Goal: Information Seeking & Learning: Learn about a topic

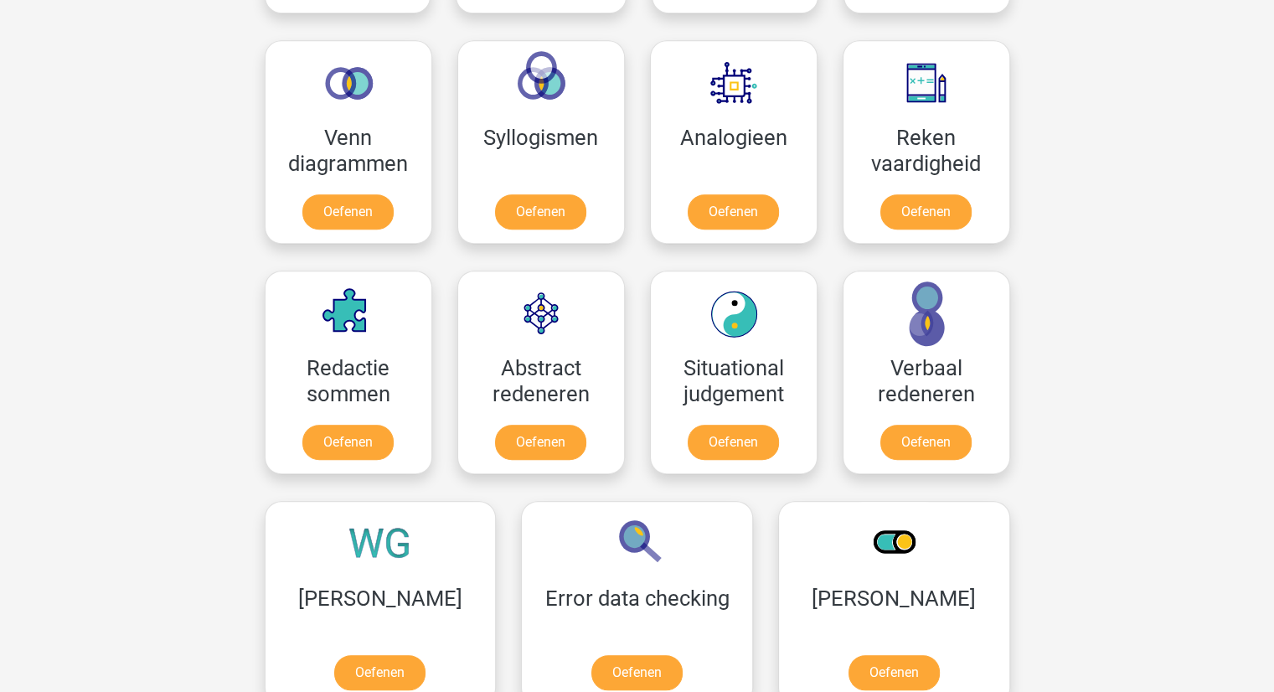
scroll to position [1005, 0]
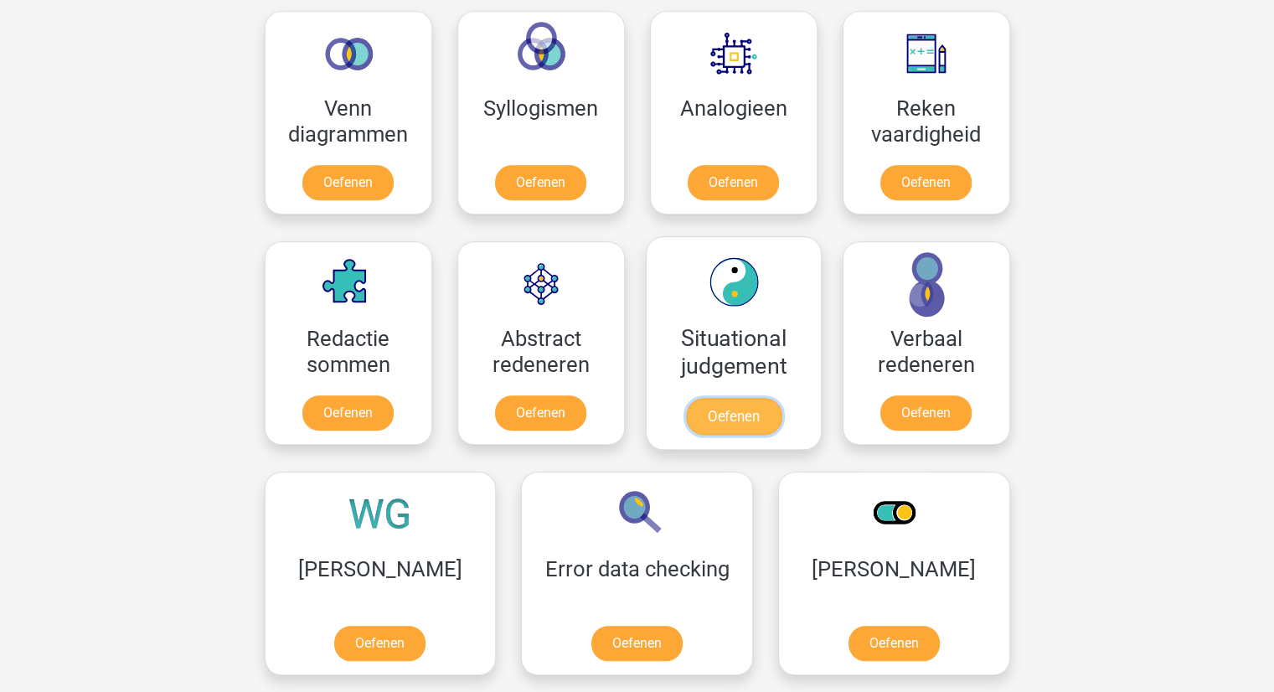
click at [734, 417] on link "Oefenen" at bounding box center [733, 416] width 96 height 37
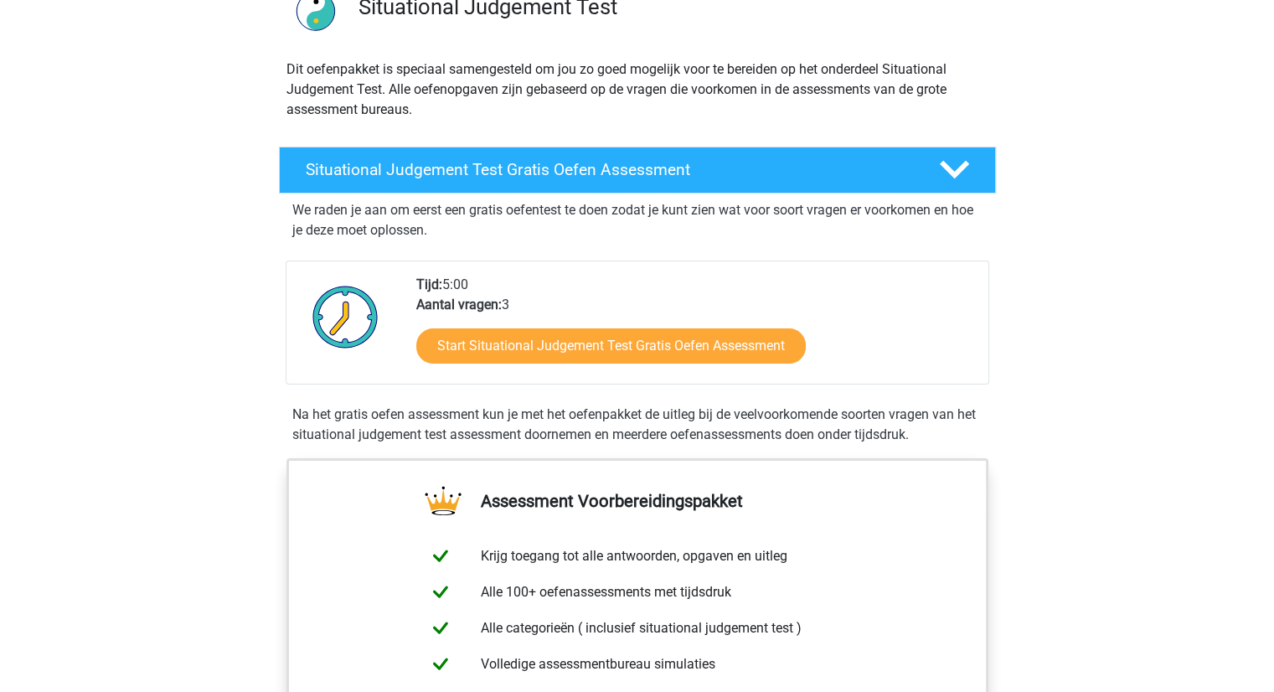
scroll to position [144, 0]
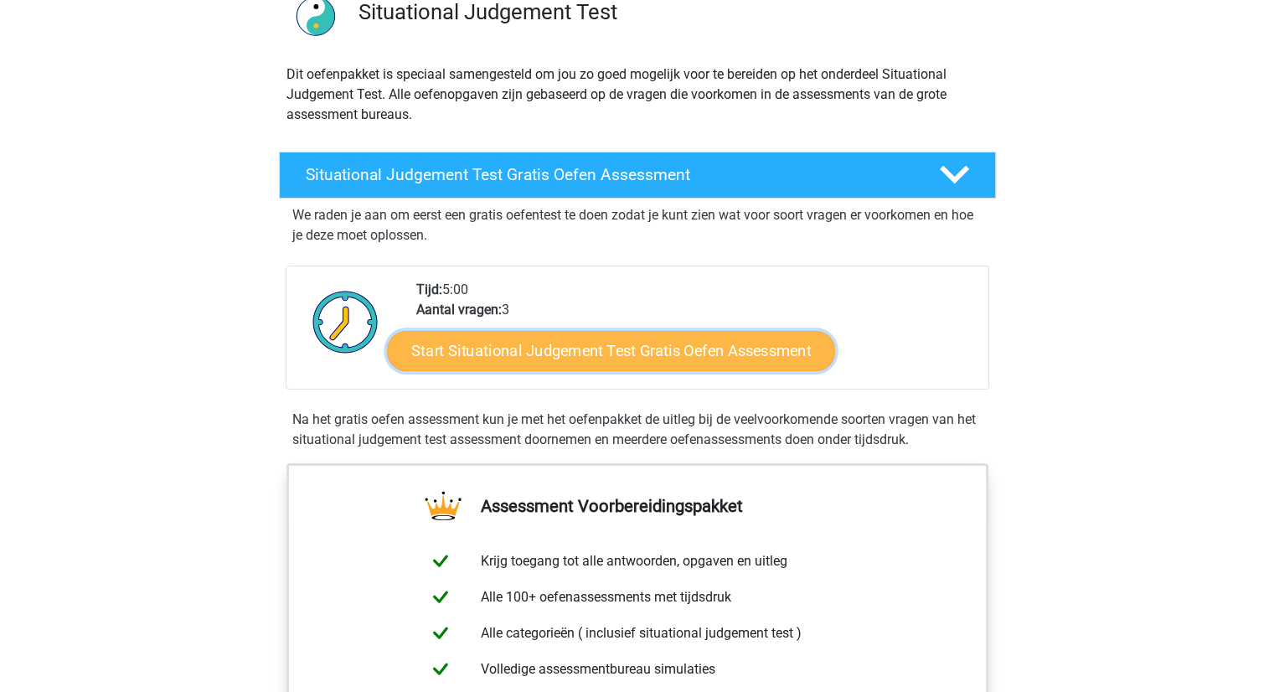
click at [697, 355] on link "Start Situational Judgement Test Gratis Oefen Assessment" at bounding box center [611, 351] width 448 height 40
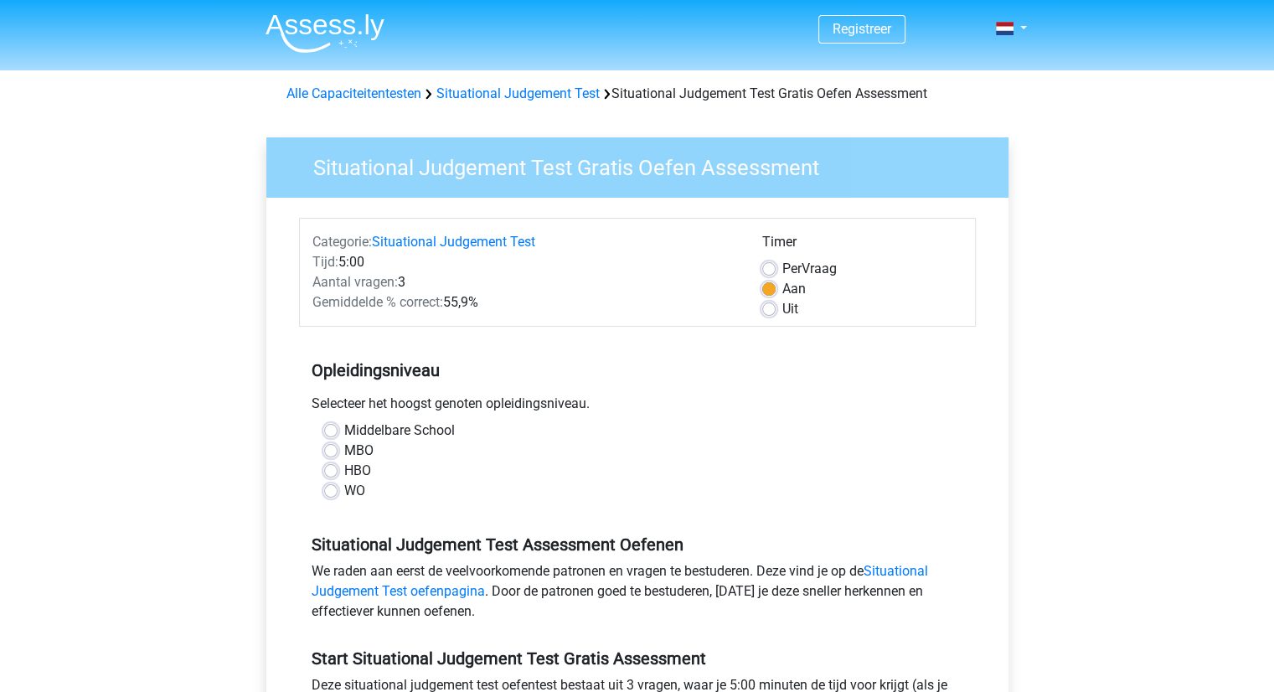
click at [337, 427] on div "Middelbare School" at bounding box center [637, 431] width 627 height 20
click at [344, 427] on label "Middelbare School" at bounding box center [399, 431] width 111 height 20
click at [331, 427] on input "Middelbare School" at bounding box center [330, 429] width 13 height 17
radio input "true"
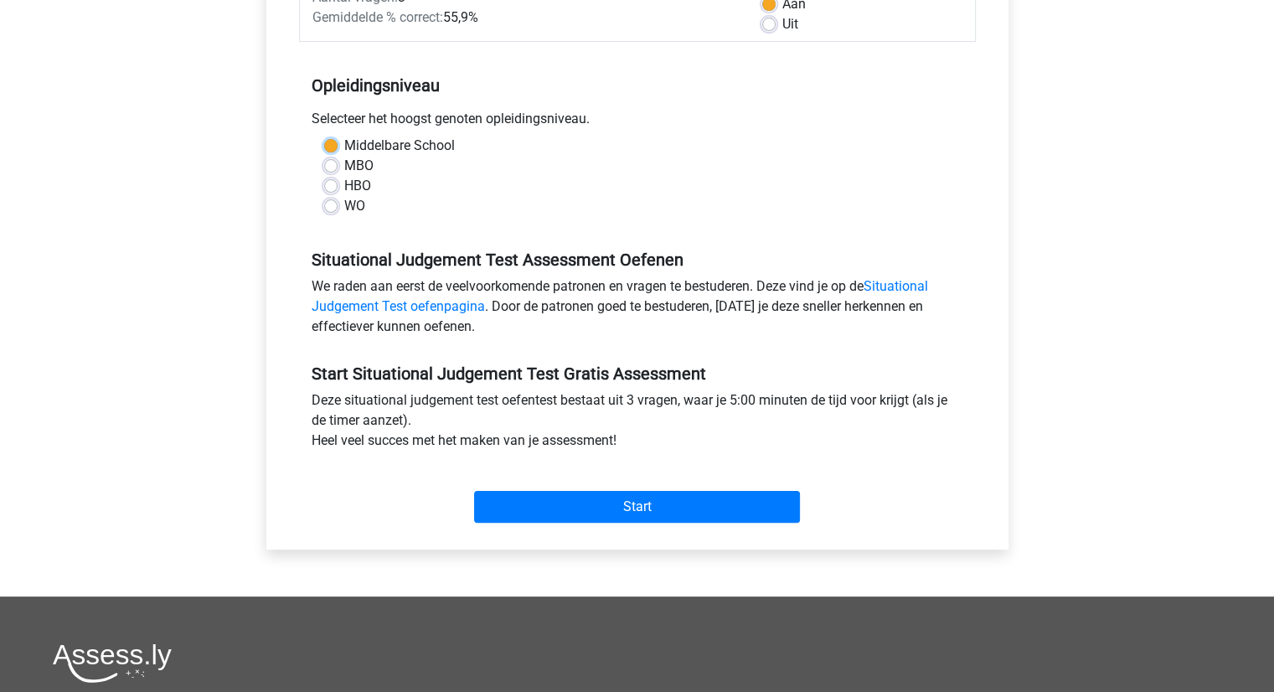
scroll to position [286, 0]
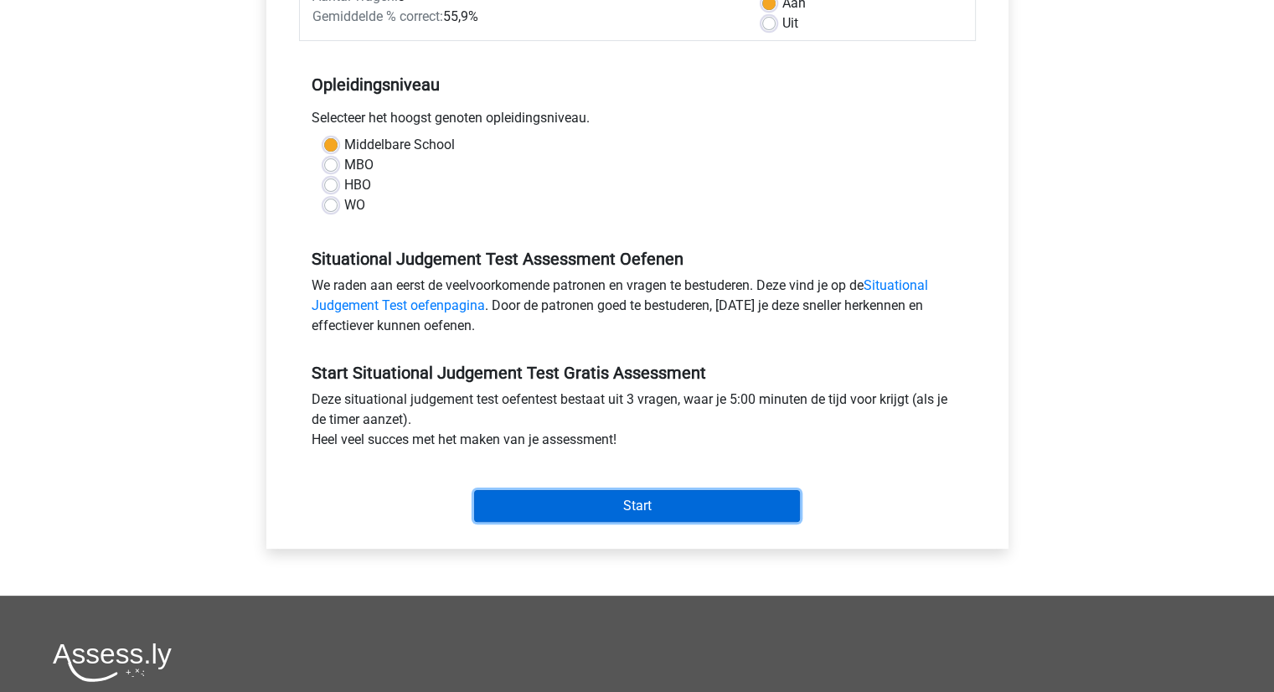
click at [656, 514] on input "Start" at bounding box center [637, 506] width 326 height 32
